Goal: Task Accomplishment & Management: Use online tool/utility

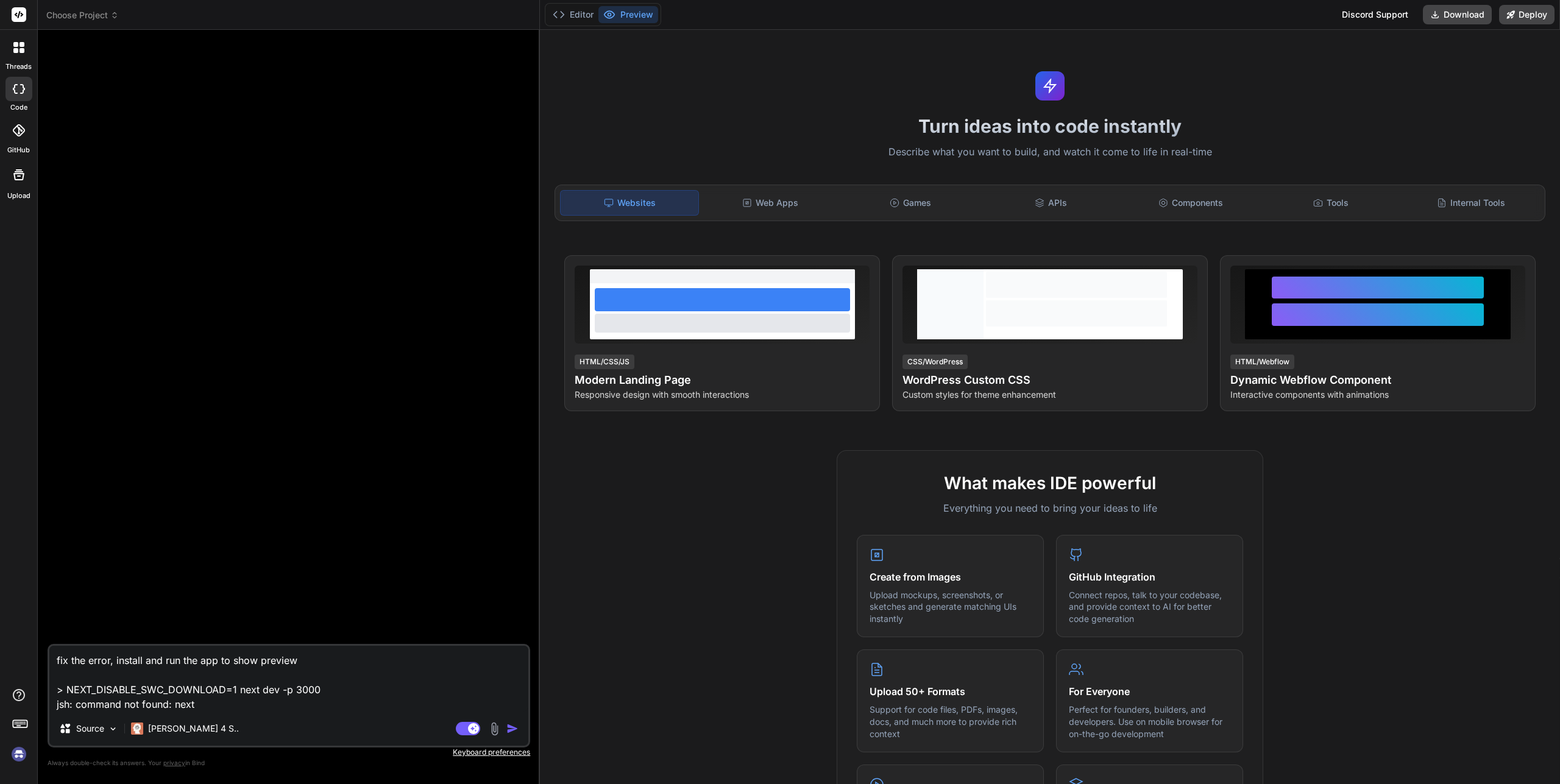
type textarea "x"
click at [142, 689] on textarea "fix the error, install and run the app to show preview > NEXT_DISABLE_SWC_DOWNL…" at bounding box center [289, 680] width 479 height 66
type textarea "x"
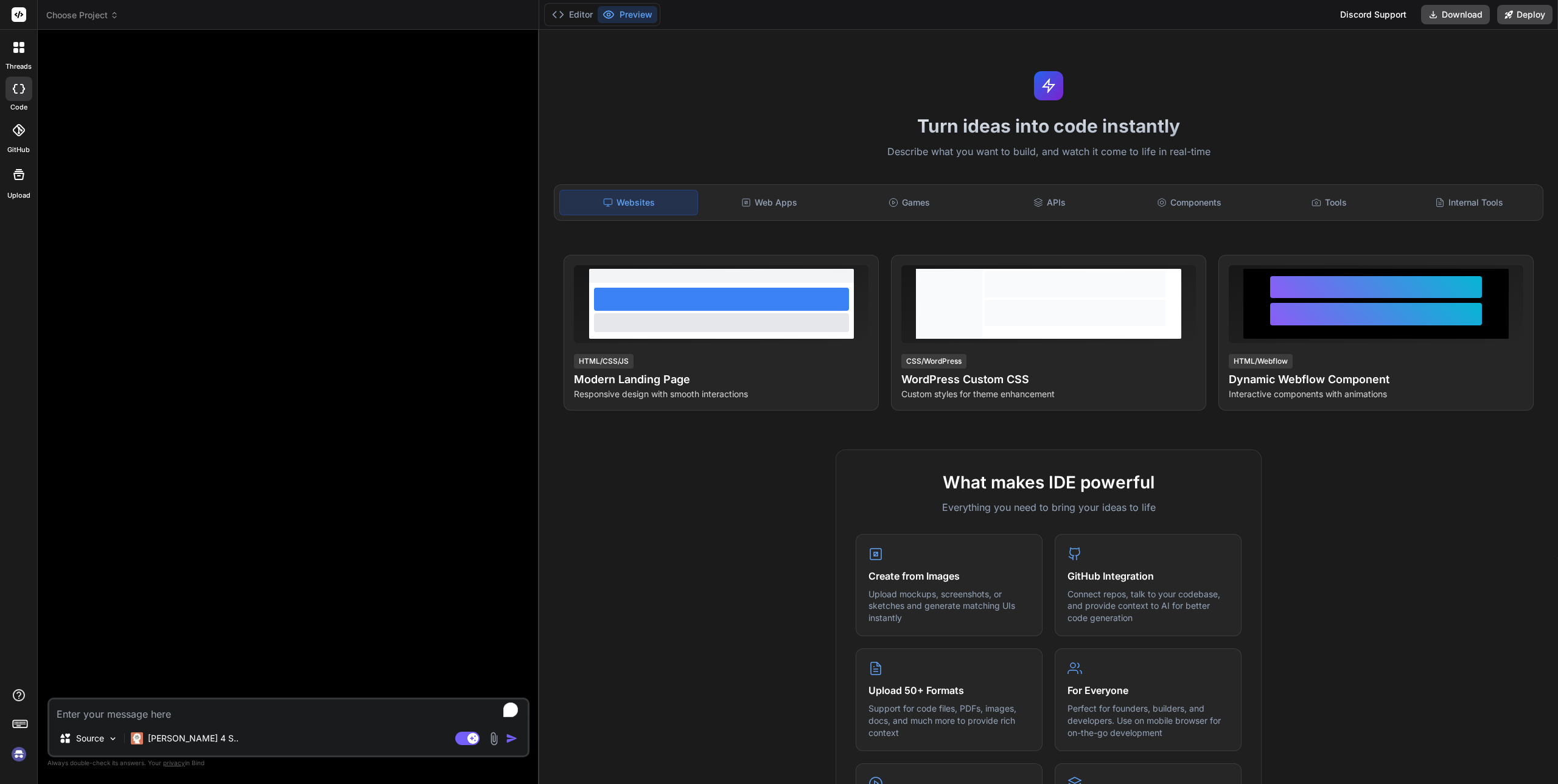
click at [23, 752] on img at bounding box center [19, 754] width 21 height 21
click at [15, 9] on rect at bounding box center [19, 15] width 15 height 15
